Goal: Information Seeking & Learning: Learn about a topic

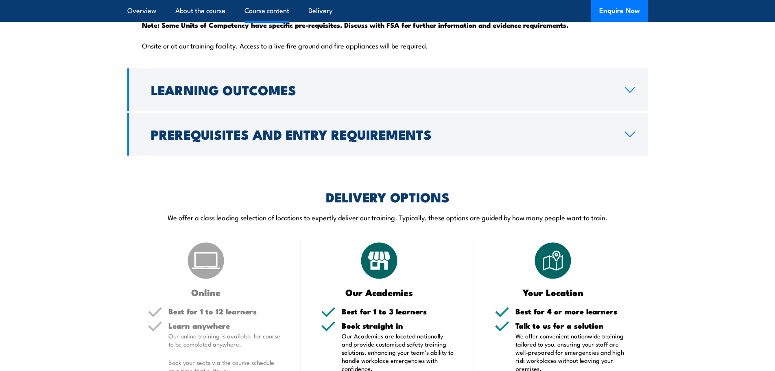
scroll to position [1017, 0]
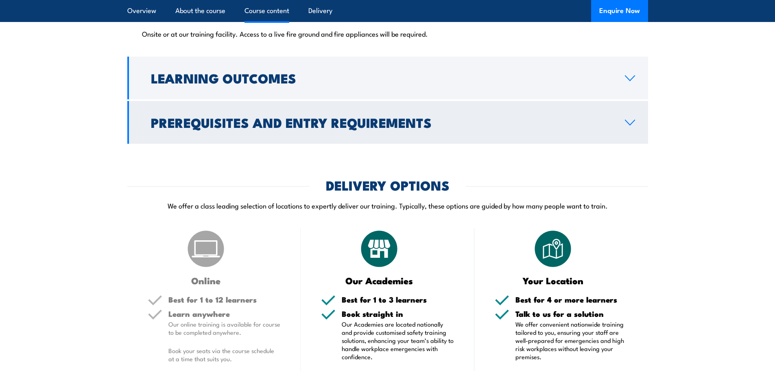
click at [629, 126] on icon at bounding box center [629, 122] width 11 height 7
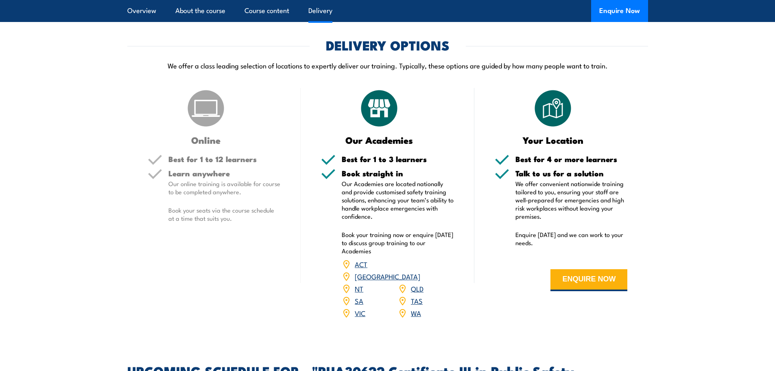
scroll to position [1084, 0]
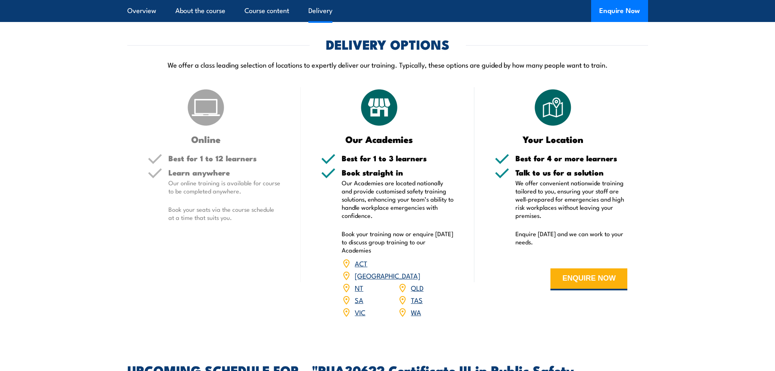
click at [415, 316] on link "WA" at bounding box center [416, 312] width 10 height 10
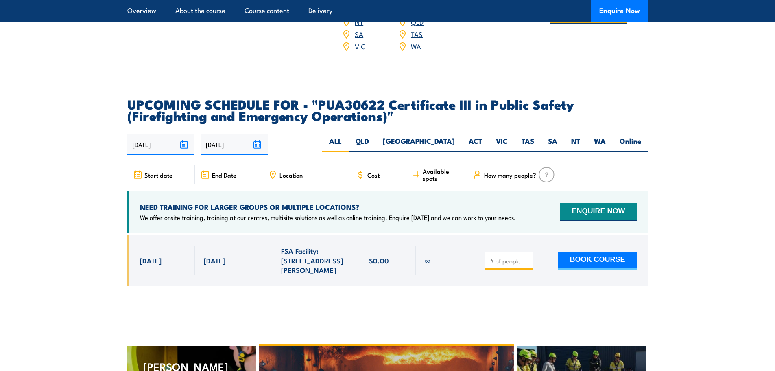
scroll to position [1369, 0]
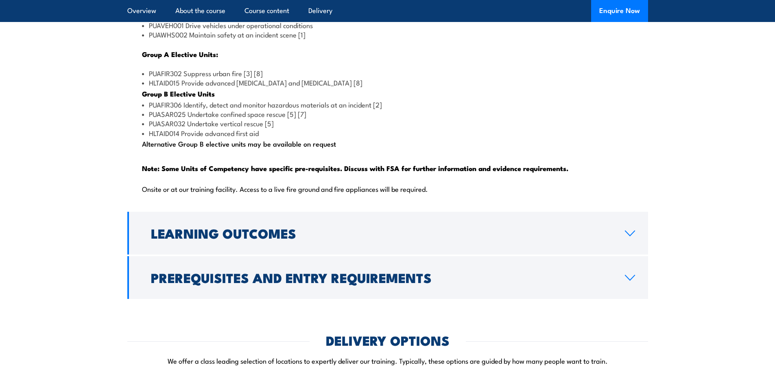
scroll to position [837, 0]
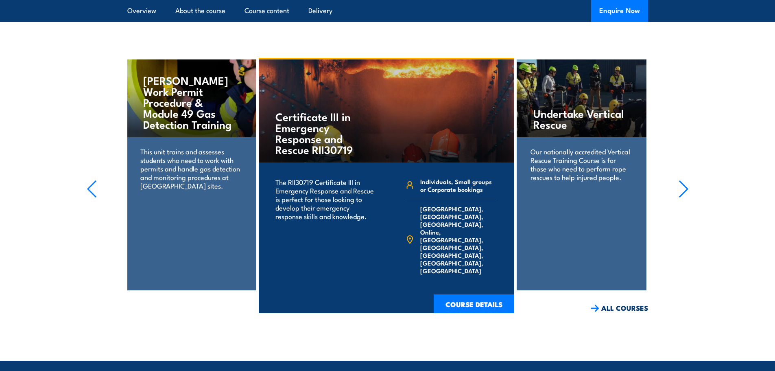
scroll to position [1708, 0]
